Goal: Transaction & Acquisition: Purchase product/service

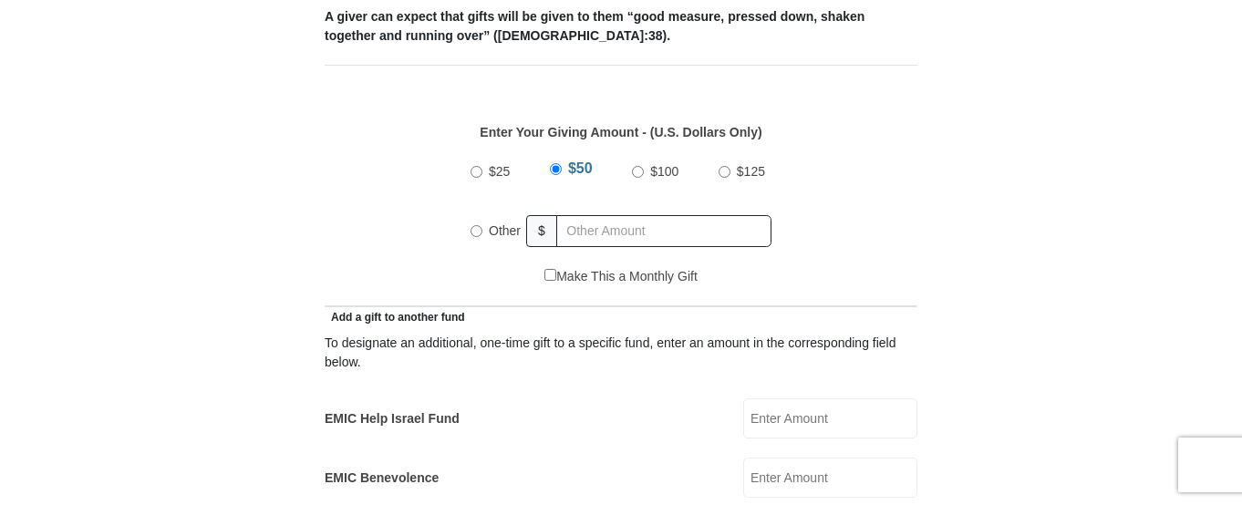
scroll to position [788, 0]
click at [476, 227] on input "Other" at bounding box center [477, 233] width 12 height 12
radio input "true"
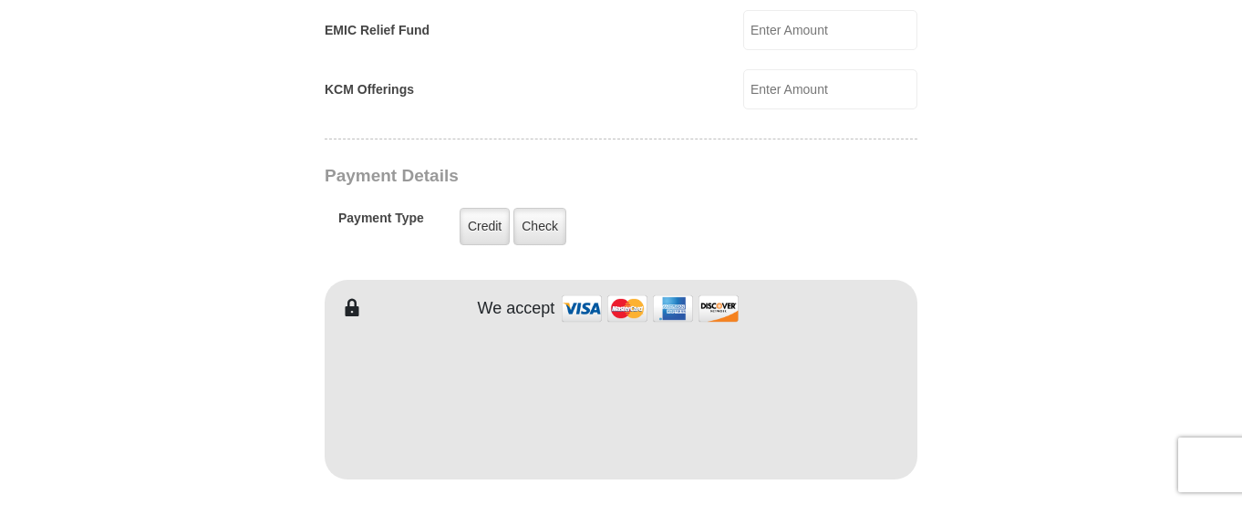
scroll to position [1365, 0]
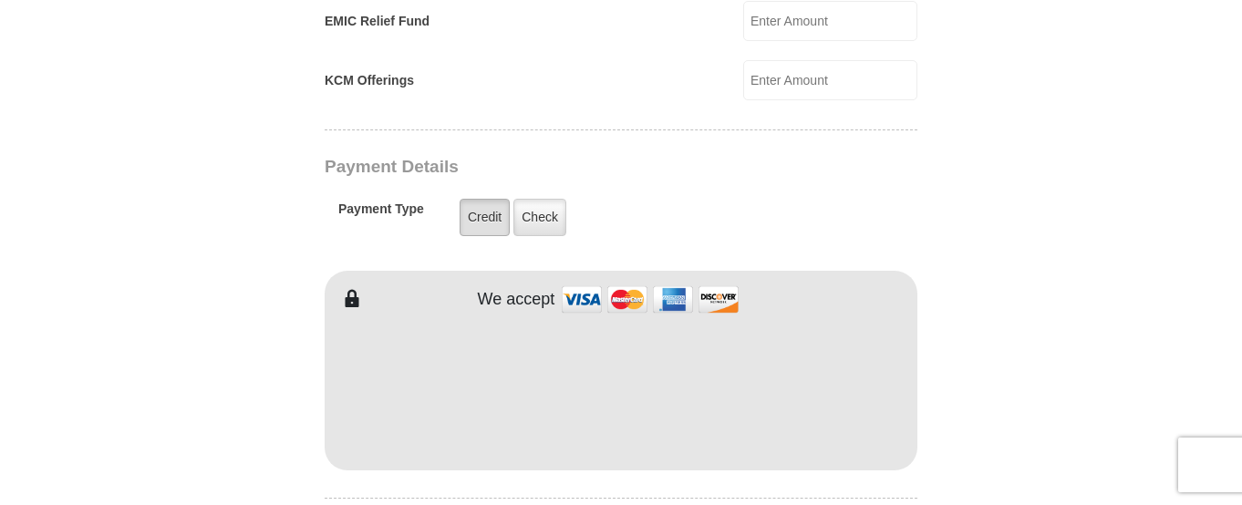
type input "140.00"
click at [481, 206] on label "Credit" at bounding box center [485, 217] width 50 height 37
click at [0, 0] on input "Credit" at bounding box center [0, 0] width 0 height 0
click at [481, 200] on label "Credit" at bounding box center [485, 217] width 50 height 37
click at [0, 0] on input "Credit" at bounding box center [0, 0] width 0 height 0
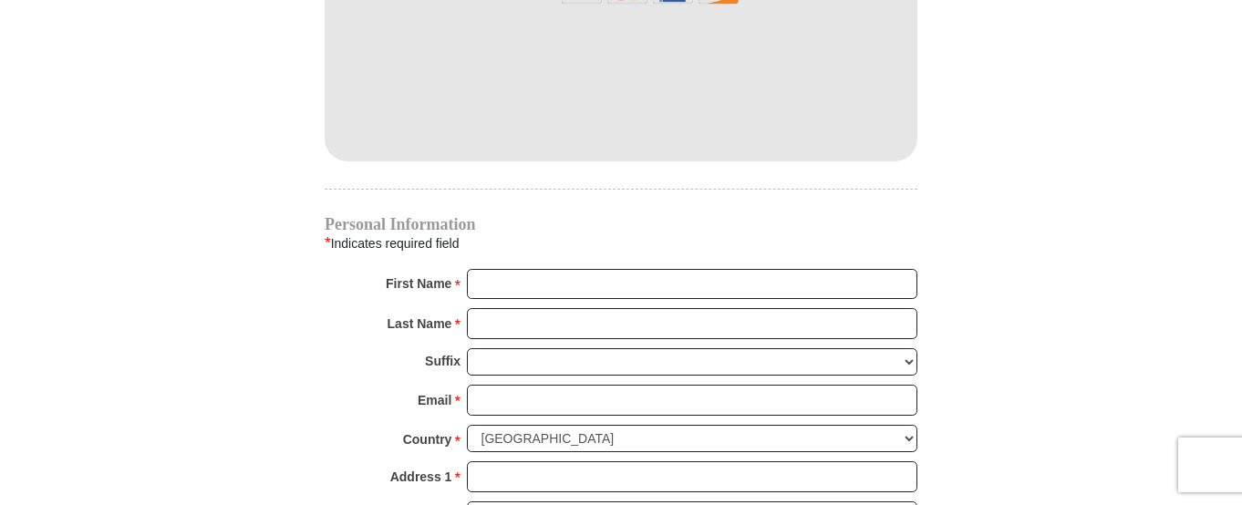
scroll to position [1683, 0]
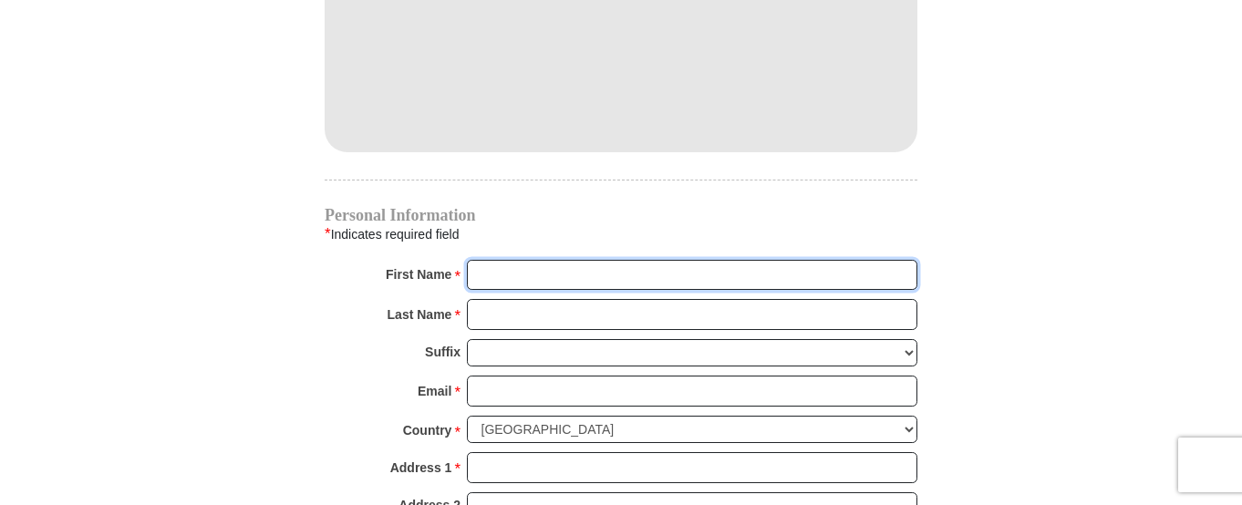
click at [476, 260] on input "First Name *" at bounding box center [692, 275] width 450 height 31
click at [525, 299] on input "Last Name *" at bounding box center [692, 314] width 450 height 31
click at [480, 260] on input "First Name *" at bounding box center [692, 275] width 450 height 31
type input "[PERSON_NAME]"
click at [474, 299] on input "Last Name *" at bounding box center [692, 314] width 450 height 31
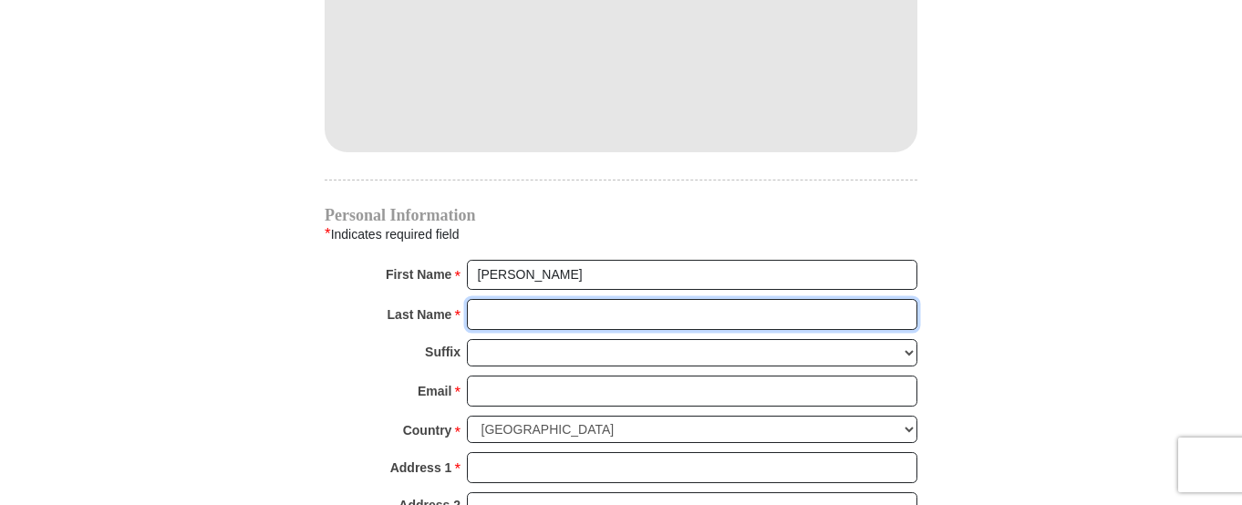
type input "[PERSON_NAME]"
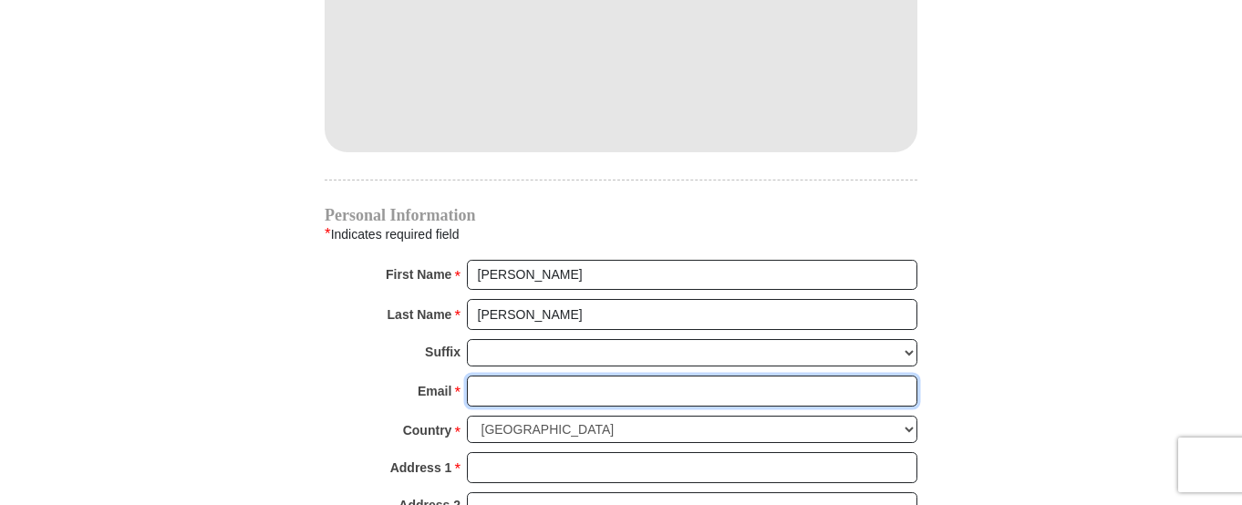
click at [475, 376] on input "Email *" at bounding box center [692, 391] width 450 height 31
type input "[EMAIL_ADDRESS][DOMAIN_NAME]"
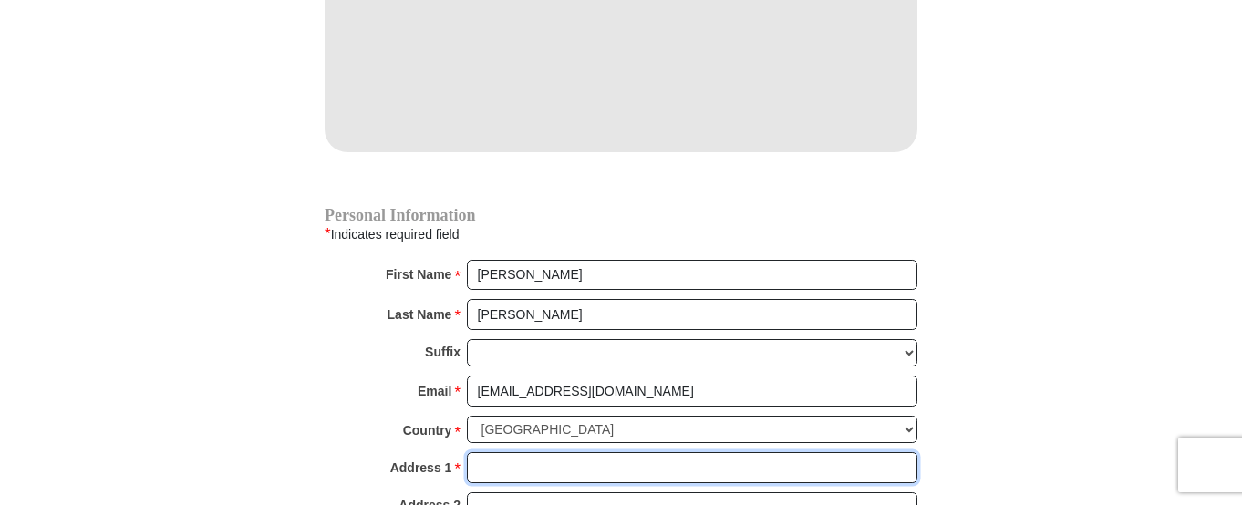
type input "[STREET_ADDRESS][PERSON_NAME]"
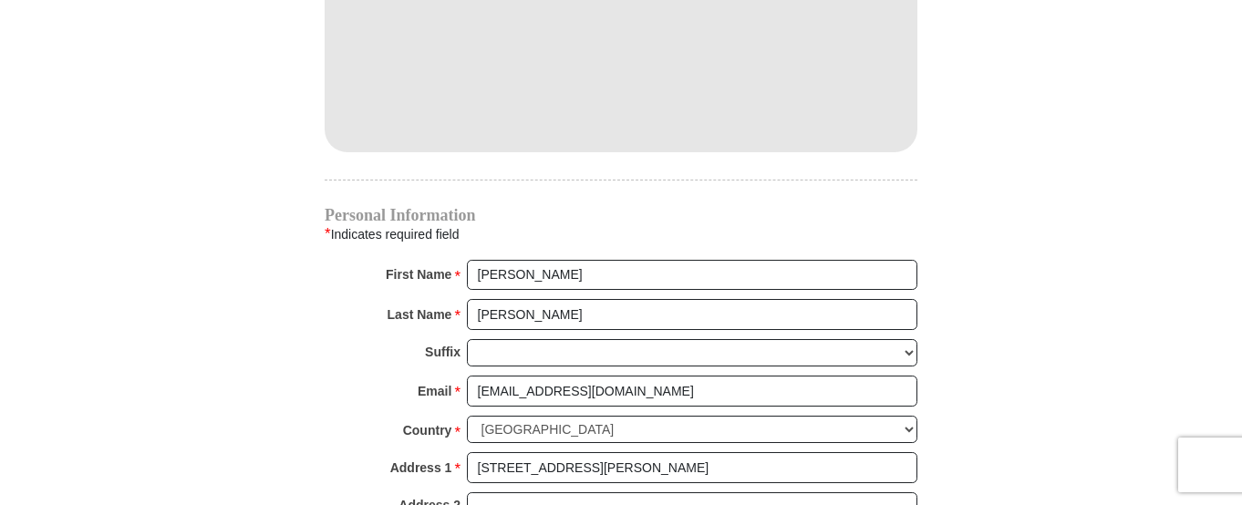
type input "Lakewood"
select select "CO"
type input "80226"
type input "3037252230"
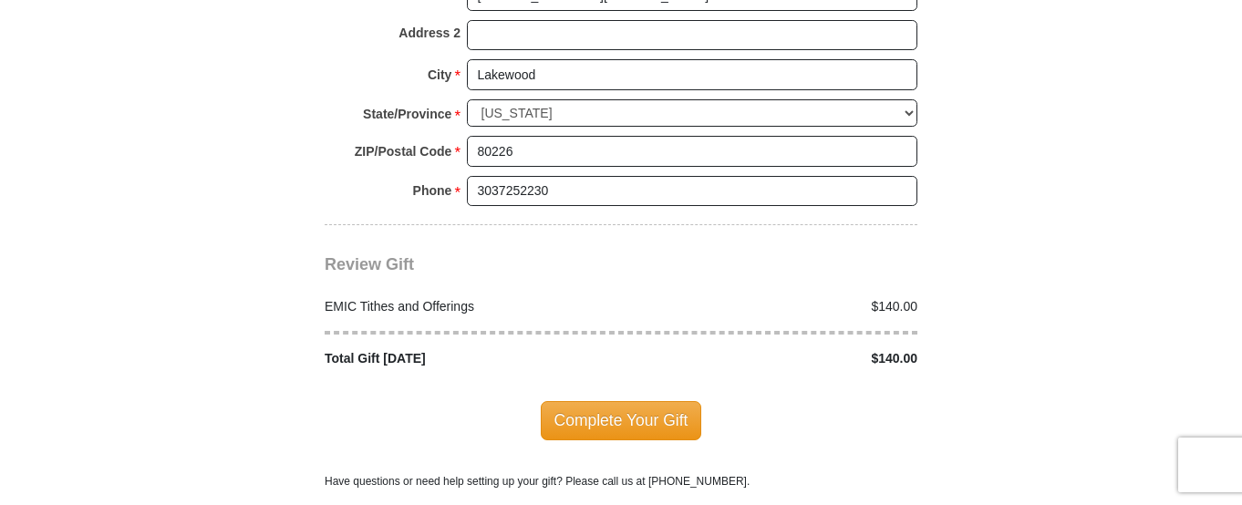
scroll to position [2157, 0]
click at [607, 400] on span "Complete Your Gift" at bounding box center [621, 419] width 161 height 38
